Goal: Transaction & Acquisition: Purchase product/service

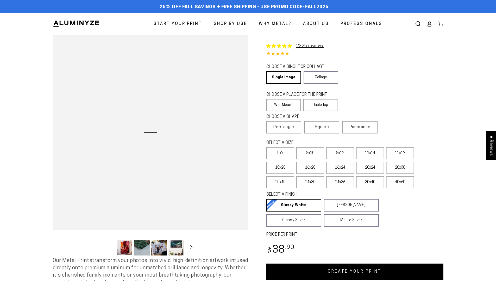
select select "**********"
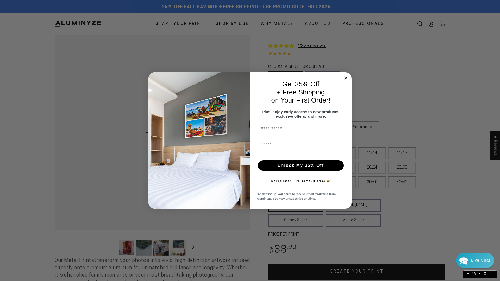
scroll to position [292, 0]
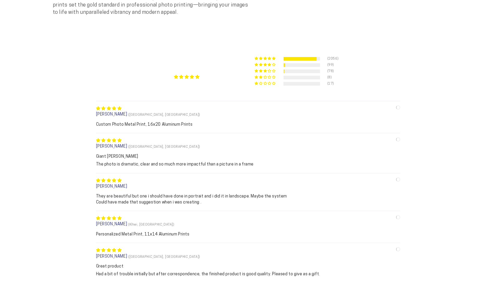
scroll to position [292, 0]
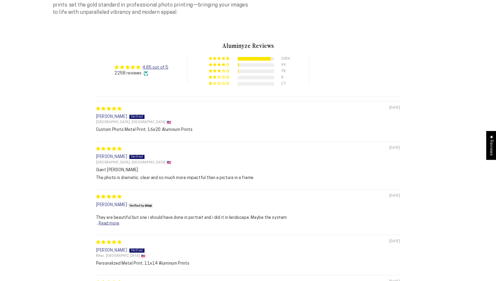
select select "**********"
